Goal: Transaction & Acquisition: Purchase product/service

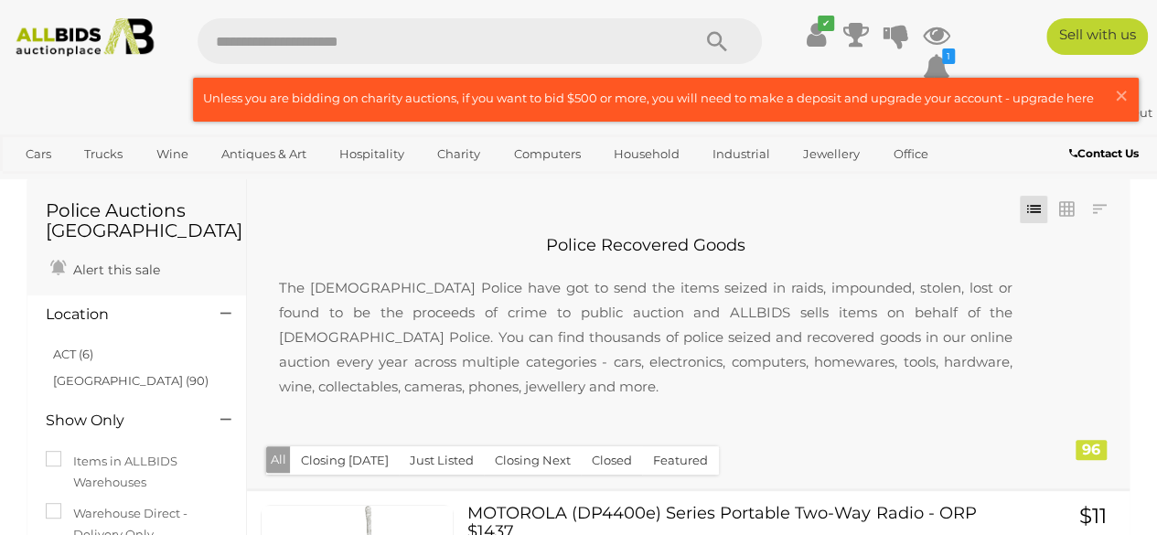
click at [392, 34] on input "text" at bounding box center [435, 41] width 475 height 46
type input "**********"
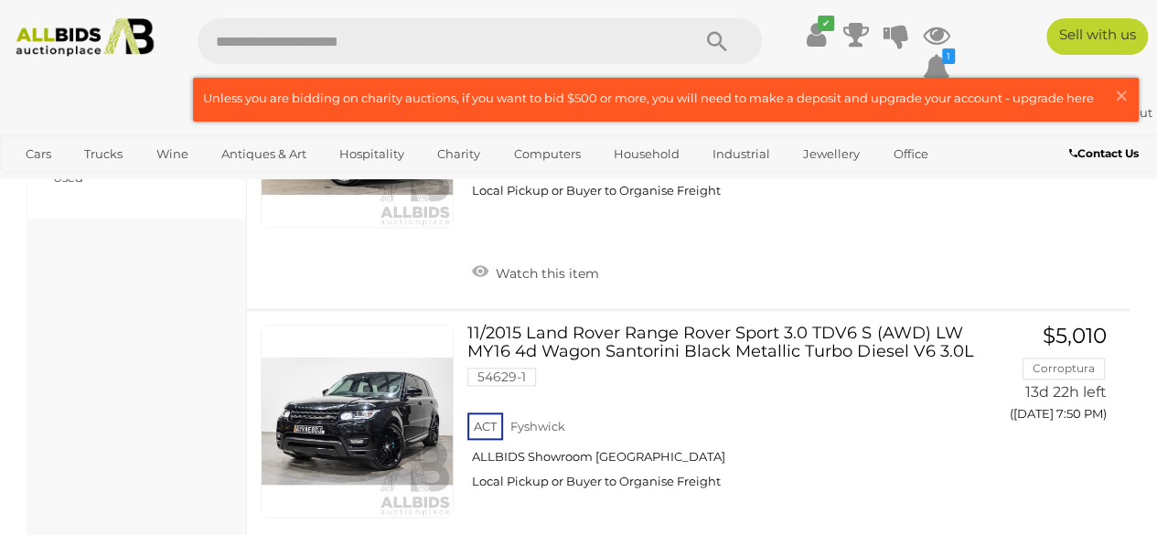
scroll to position [860, 0]
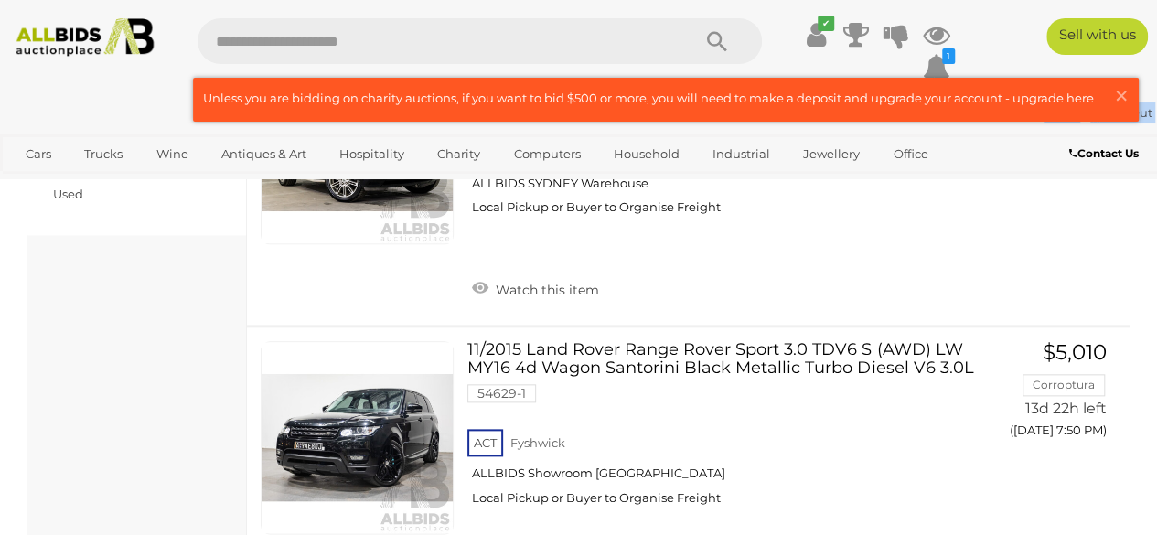
drag, startPoint x: 1105, startPoint y: 140, endPoint x: 1107, endPoint y: 70, distance: 69.5
click at [1107, 70] on div "✔ Current Bids" at bounding box center [578, 89] width 1157 height 179
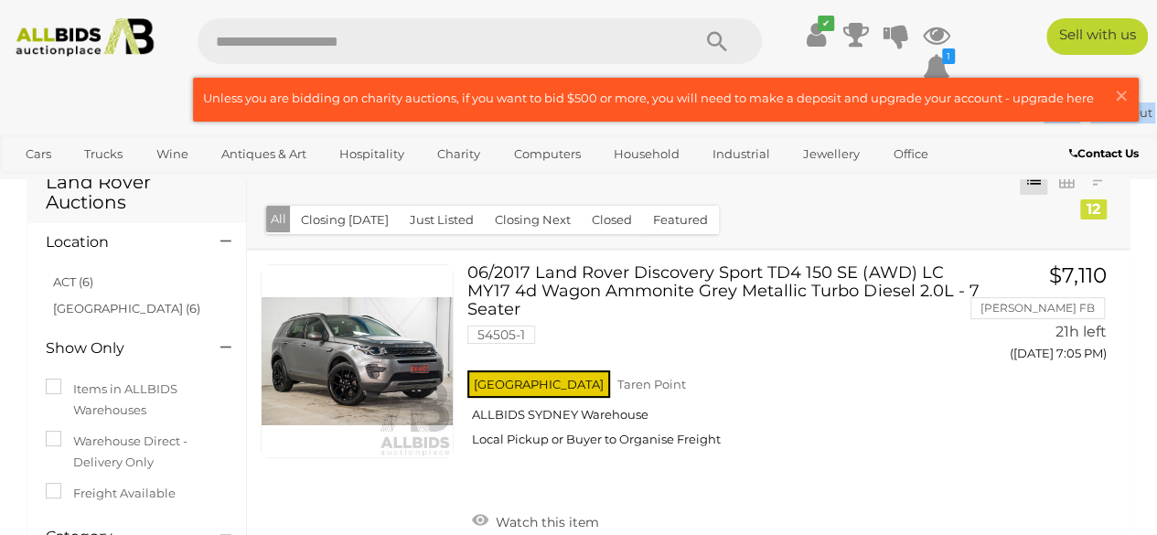
scroll to position [0, 0]
